Goal: Task Accomplishment & Management: Manage account settings

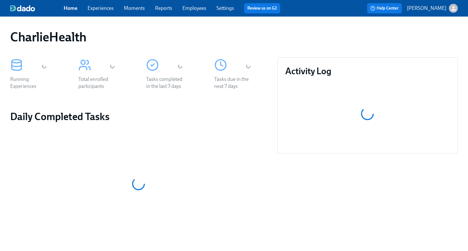
click at [192, 9] on link "Employees" at bounding box center [194, 8] width 24 height 6
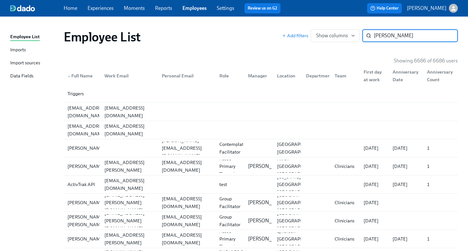
type input "[PERSON_NAME]"
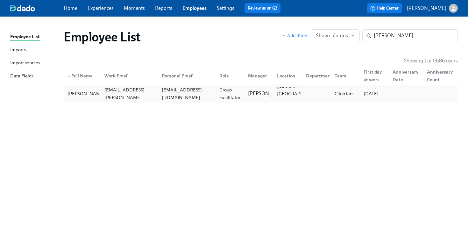
click at [208, 96] on div "[EMAIL_ADDRESS][DOMAIN_NAME]" at bounding box center [186, 93] width 55 height 15
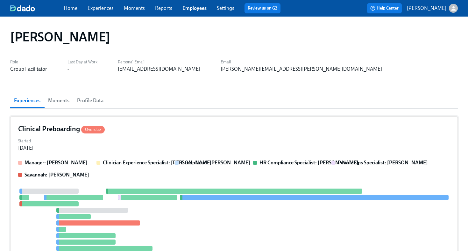
scroll to position [37, 0]
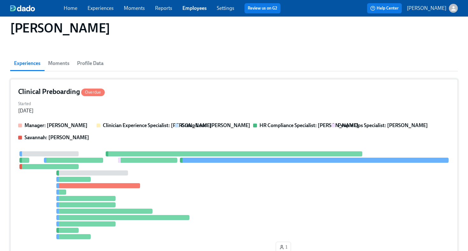
click at [218, 112] on div "Started [DATE]" at bounding box center [234, 106] width 432 height 15
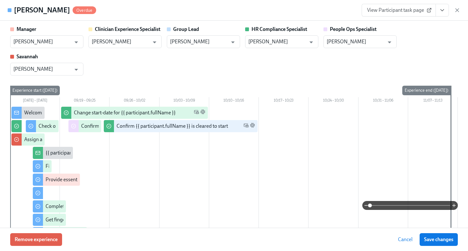
click at [441, 11] on icon "View task page" at bounding box center [442, 10] width 6 height 6
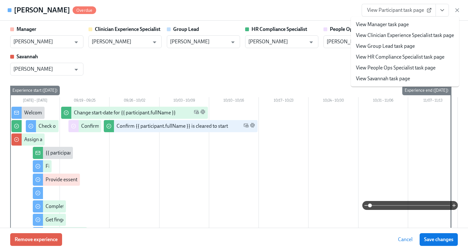
click at [412, 60] on link "View HR Compliance Specialist task page" at bounding box center [400, 57] width 89 height 7
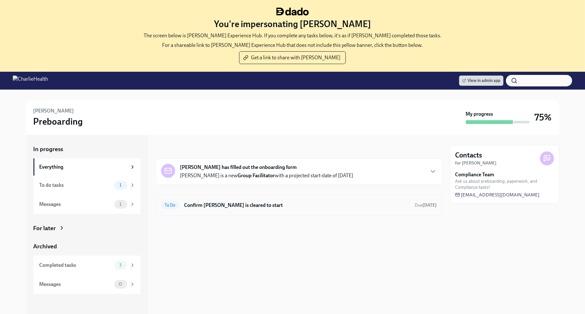
click at [227, 207] on h6 "Confirm [PERSON_NAME] is cleared to start" at bounding box center [296, 205] width 225 height 7
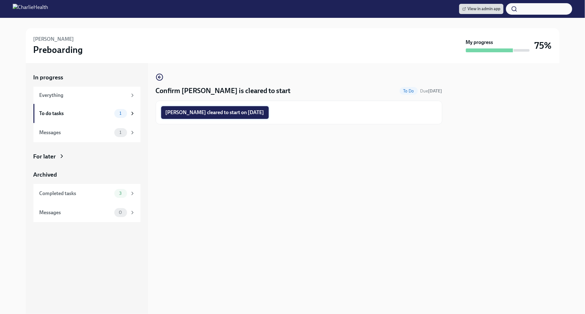
click at [250, 115] on span "Edgar Lewis cleared to start on 10/06/2025" at bounding box center [215, 112] width 99 height 6
